Goal: Transaction & Acquisition: Purchase product/service

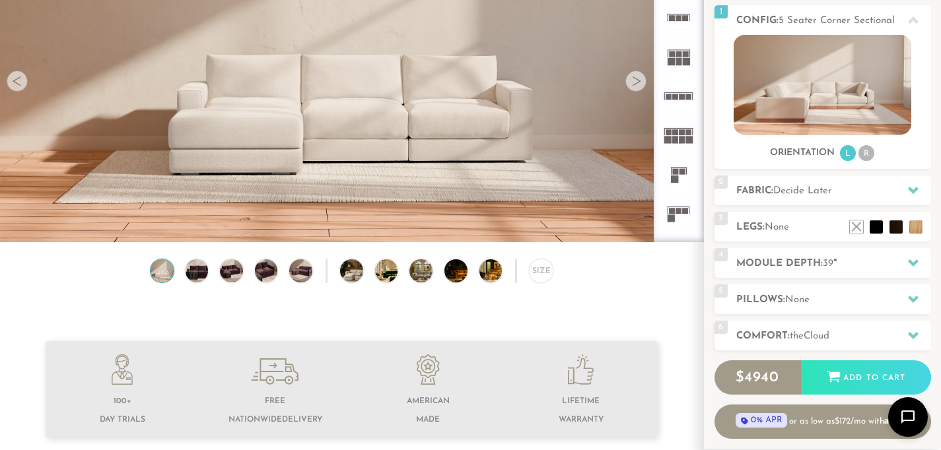
scroll to position [72, 0]
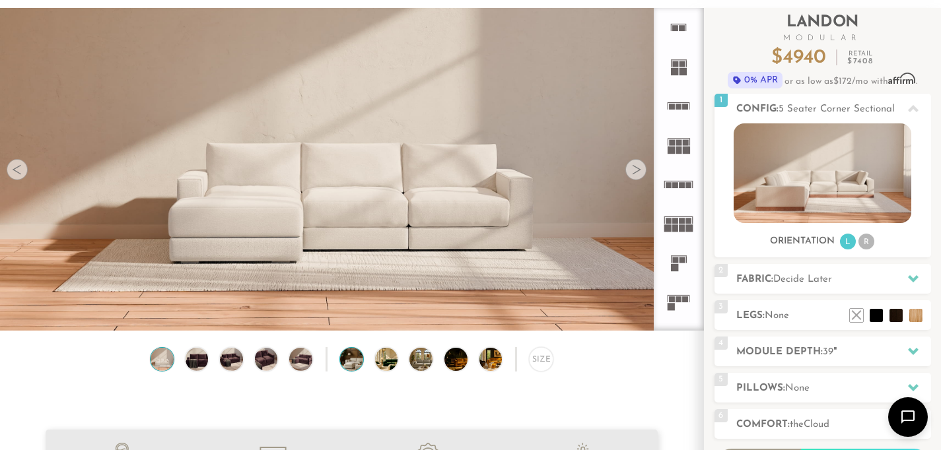
click at [359, 369] on img at bounding box center [360, 359] width 41 height 23
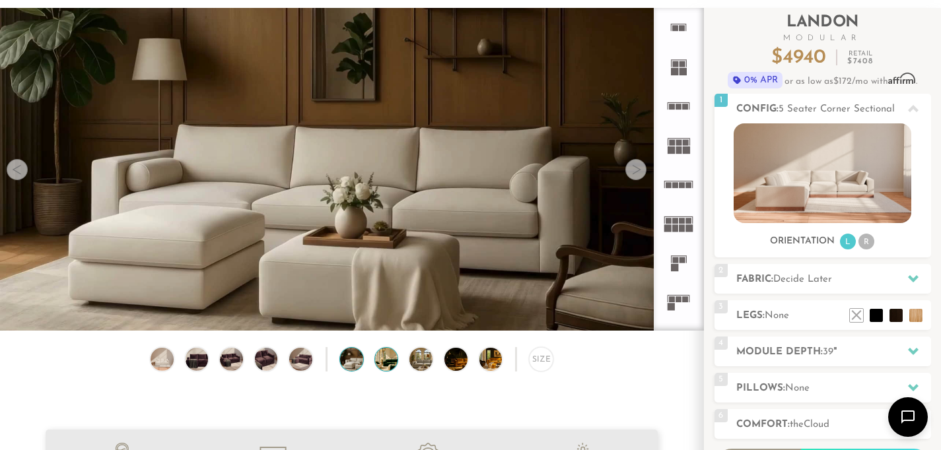
click at [392, 365] on img at bounding box center [395, 359] width 41 height 23
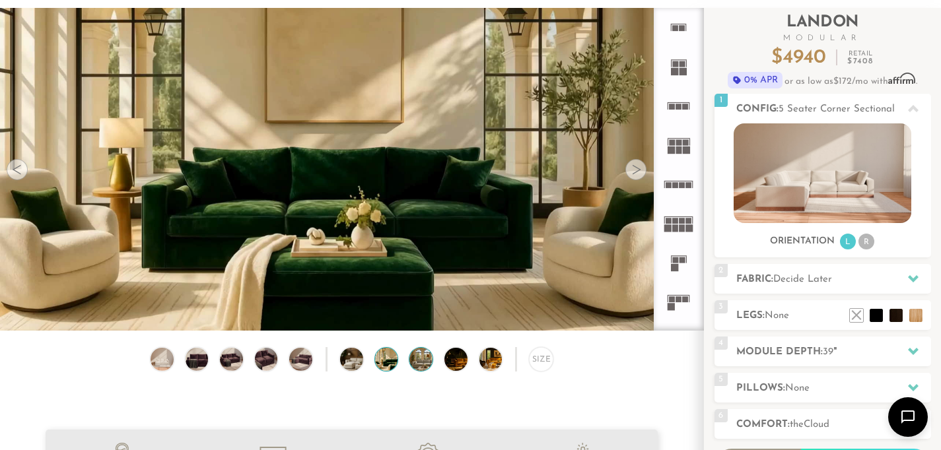
click at [421, 369] on img at bounding box center [430, 359] width 41 height 23
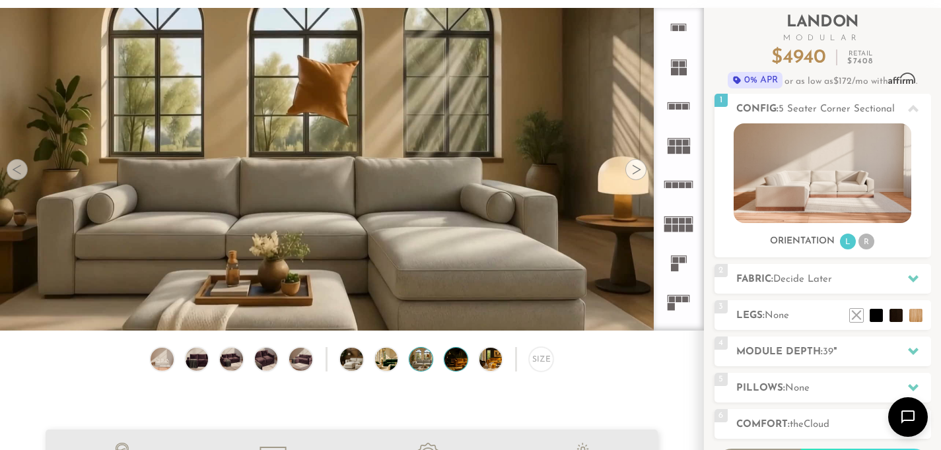
click at [460, 371] on img at bounding box center [465, 359] width 41 height 23
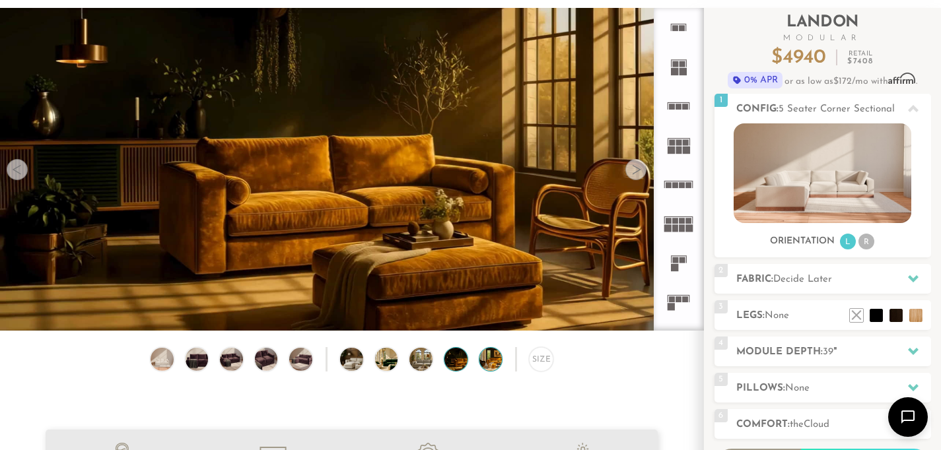
click at [495, 371] on img at bounding box center [500, 359] width 41 height 23
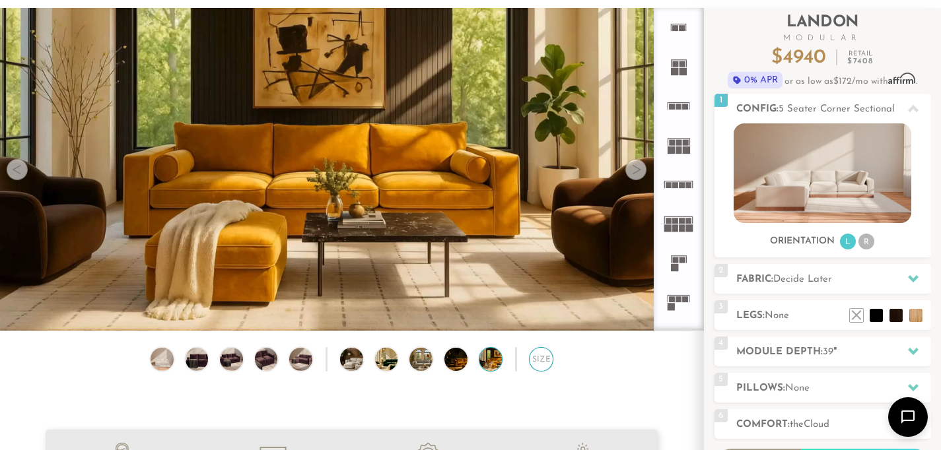
click at [540, 364] on div "Size" at bounding box center [541, 359] width 24 height 24
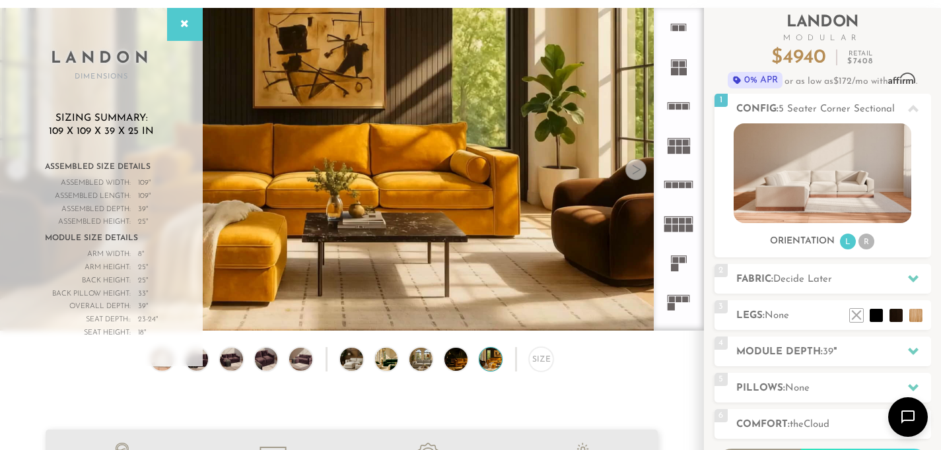
click at [166, 363] on div "Sizing Summary: 109 x 109 x 39 x 25 in Assembled Size Details Assembled Width: …" at bounding box center [101, 229] width 203 height 274
click at [190, 24] on icon at bounding box center [185, 24] width 15 height 11
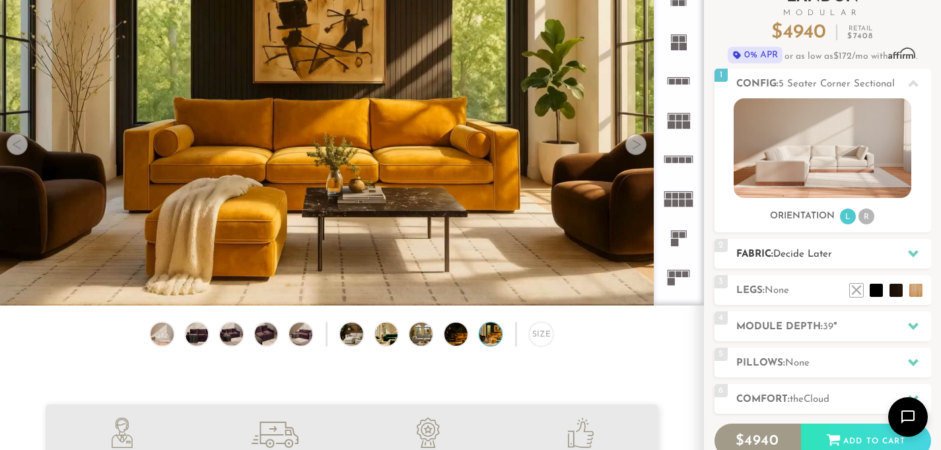
scroll to position [89, 0]
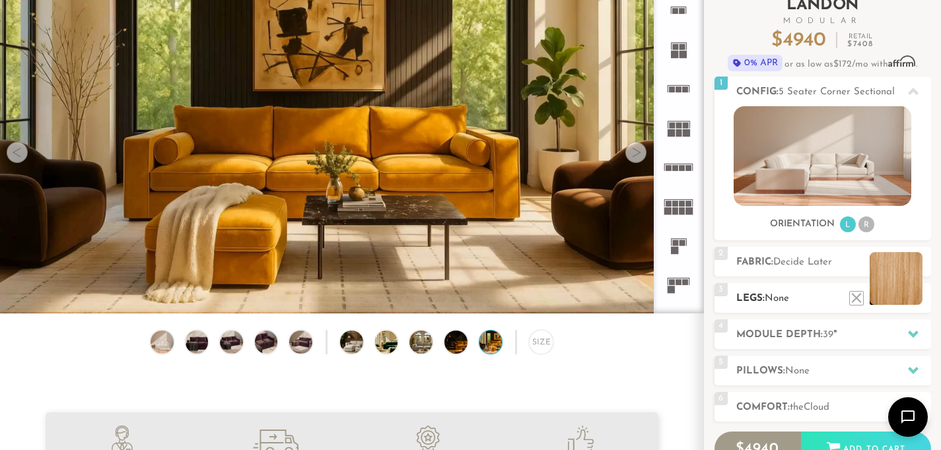
click at [917, 303] on li at bounding box center [896, 278] width 53 height 53
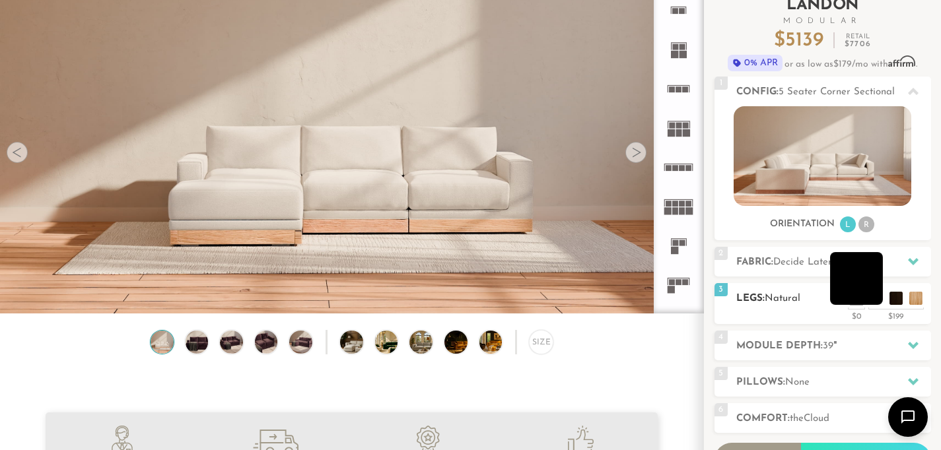
click at [873, 303] on li at bounding box center [856, 278] width 53 height 53
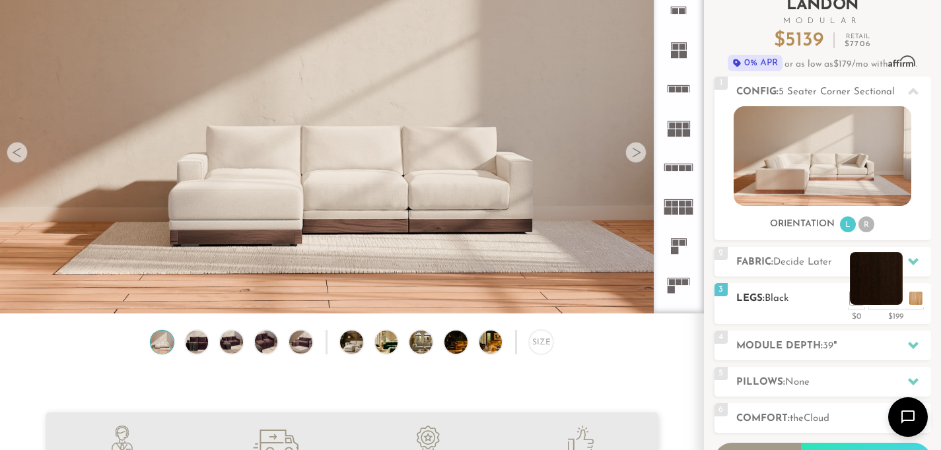
click at [898, 303] on li at bounding box center [876, 278] width 53 height 53
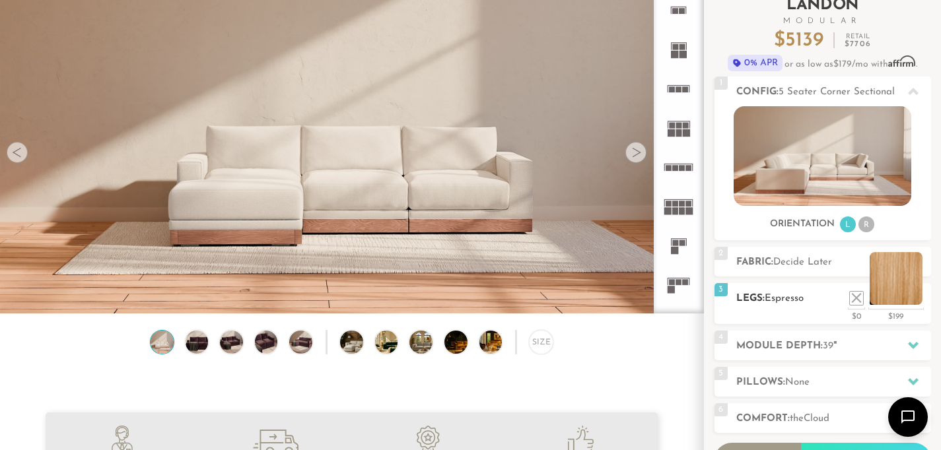
click at [919, 300] on li at bounding box center [896, 278] width 53 height 53
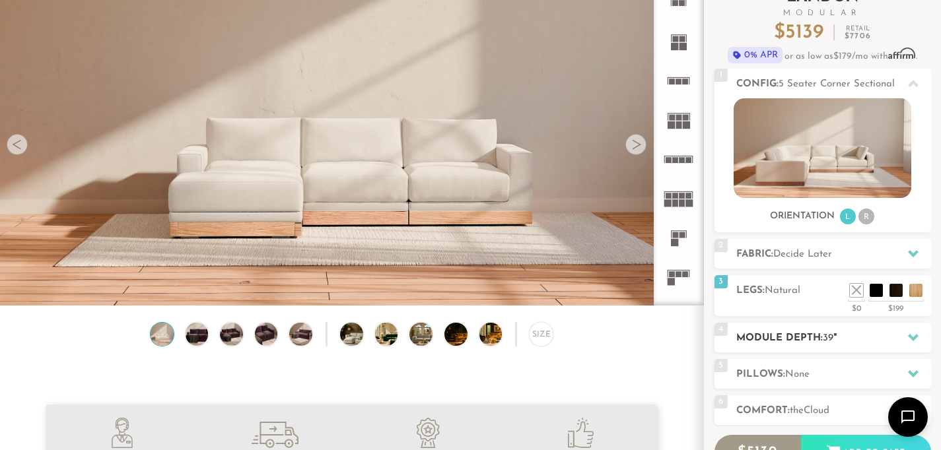
scroll to position [106, 0]
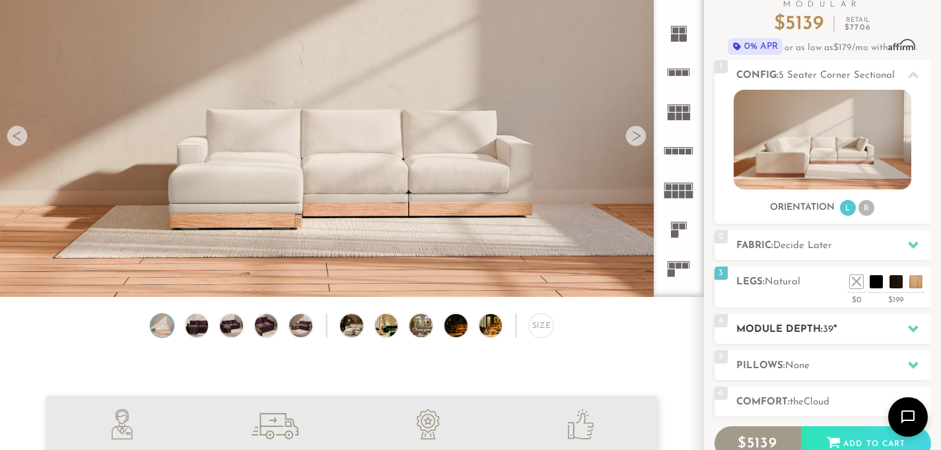
click at [855, 333] on h2 "Module Depth: 39 "" at bounding box center [833, 329] width 195 height 15
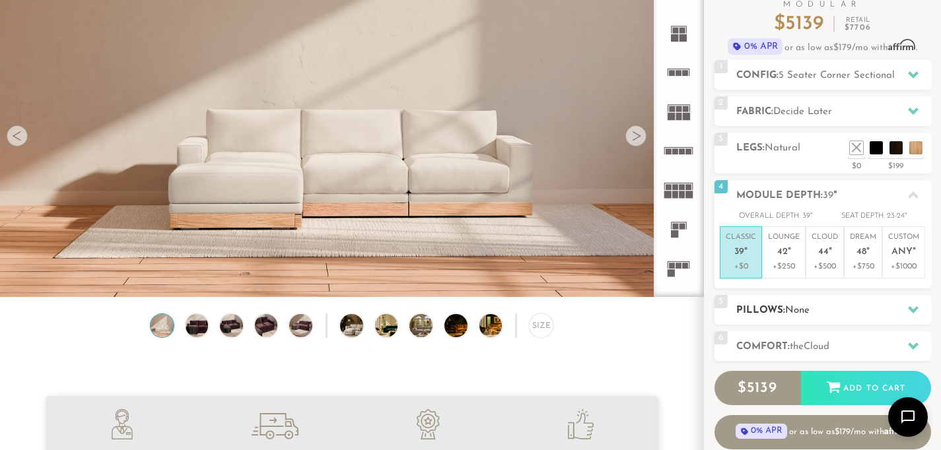
click at [892, 310] on h2 "Pillows: None" at bounding box center [833, 310] width 195 height 15
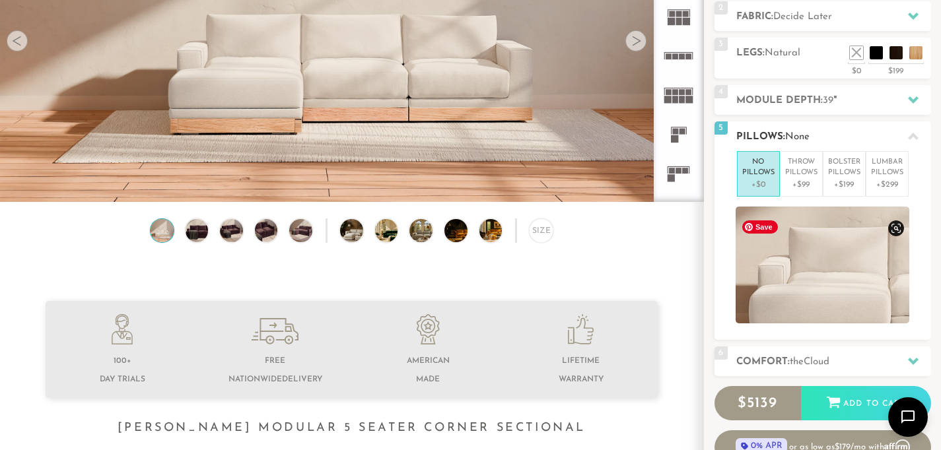
scroll to position [223, 0]
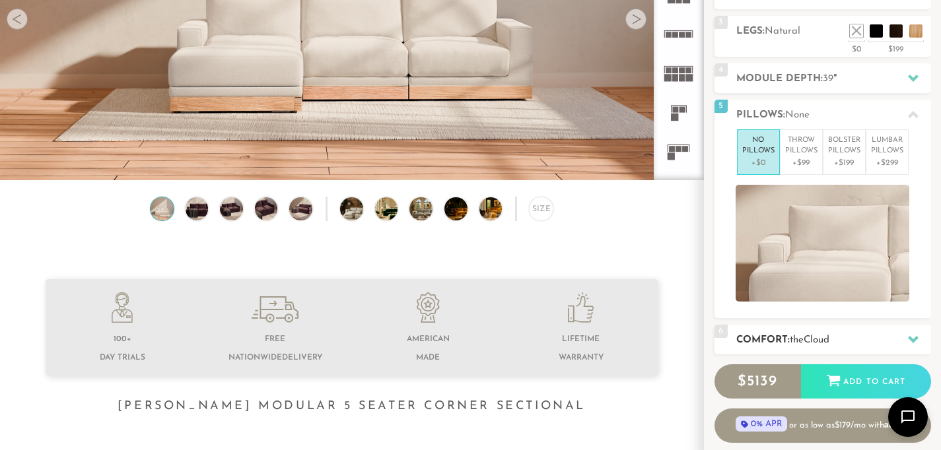
click at [895, 338] on h2 "Comfort: the Cloud" at bounding box center [833, 340] width 195 height 15
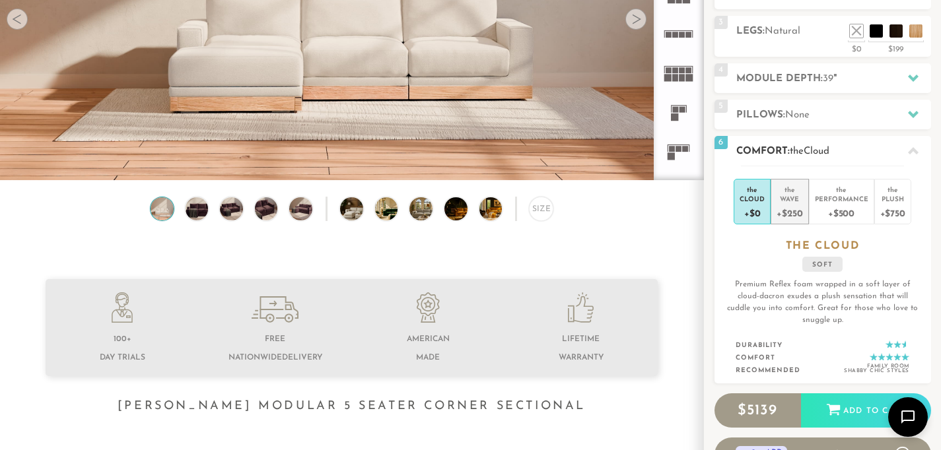
click at [797, 211] on div "+$250" at bounding box center [790, 212] width 26 height 19
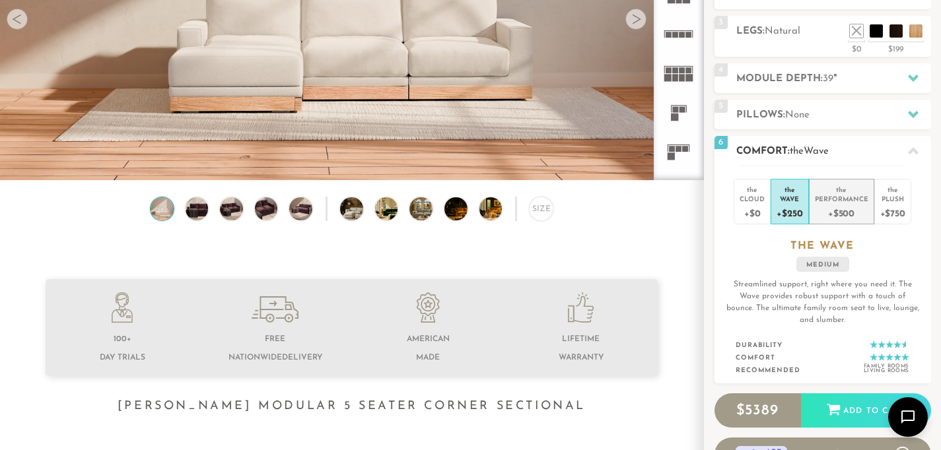
click at [842, 201] on div "Performance" at bounding box center [842, 198] width 54 height 9
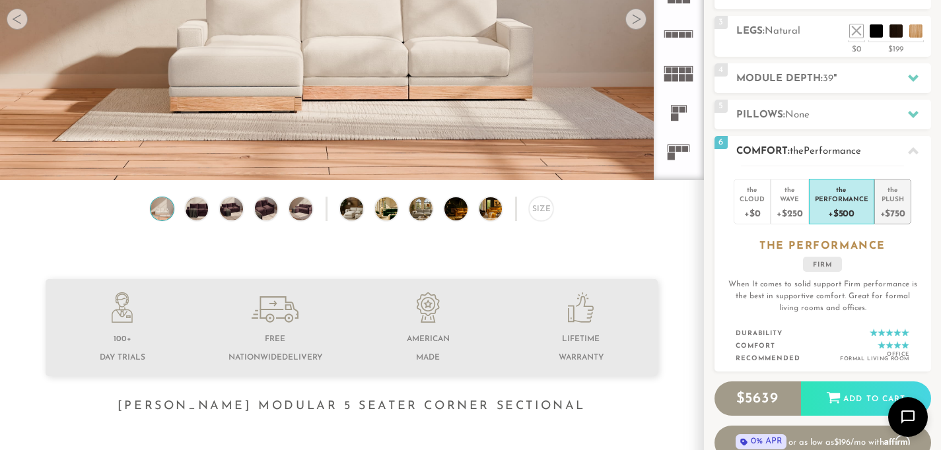
click at [894, 194] on div "Plush" at bounding box center [892, 198] width 25 height 9
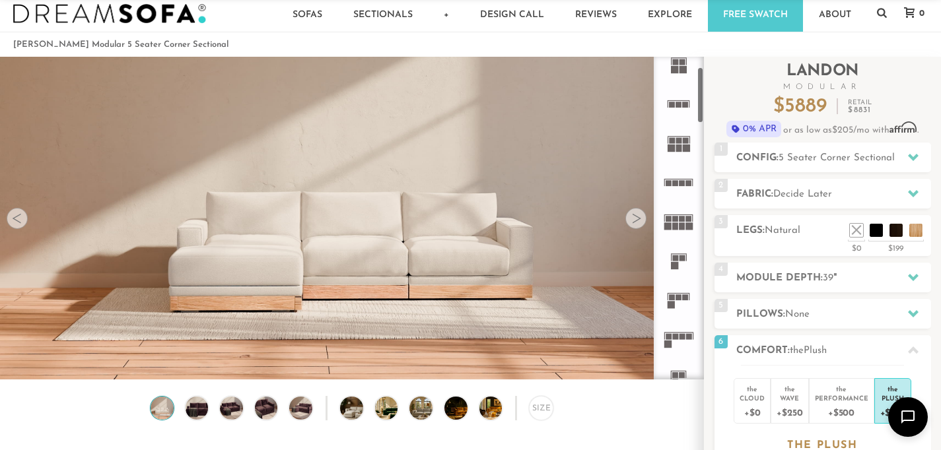
scroll to position [68, 0]
